Goal: Register for event/course

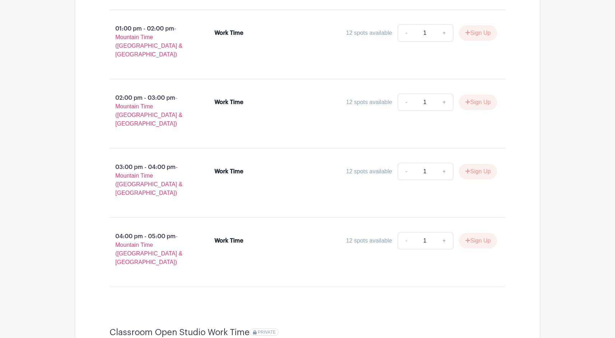
scroll to position [760, 0]
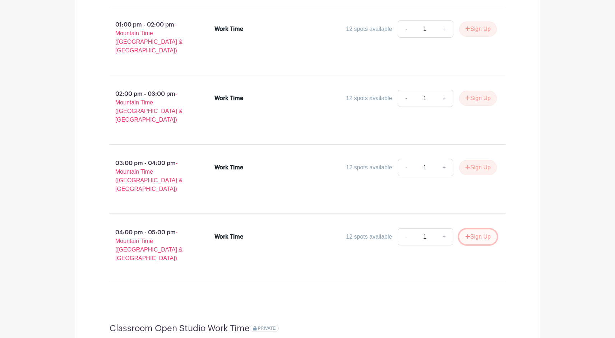
click at [479, 230] on button "Sign Up" at bounding box center [478, 237] width 38 height 15
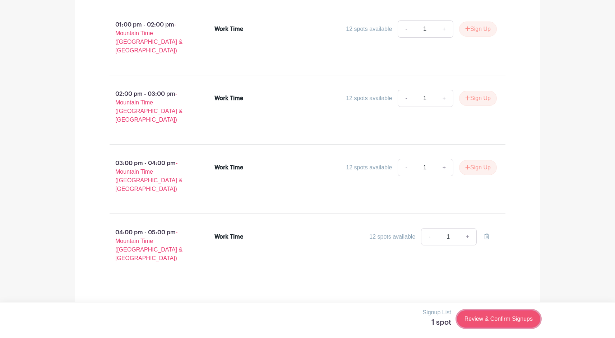
click at [493, 323] on link "Review & Confirm Signups" at bounding box center [498, 319] width 83 height 17
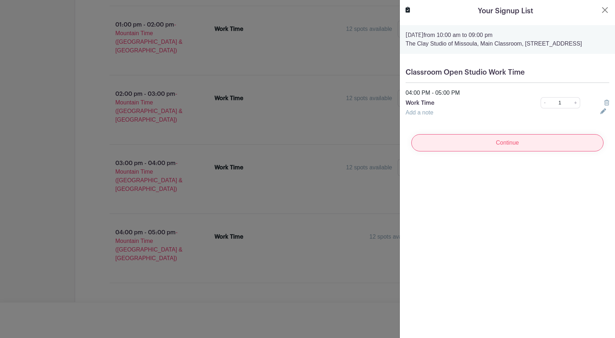
click at [497, 151] on input "Continue" at bounding box center [507, 142] width 192 height 17
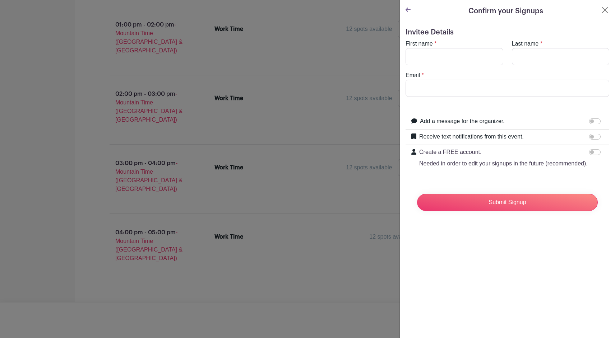
click at [408, 11] on icon at bounding box center [408, 10] width 5 height 6
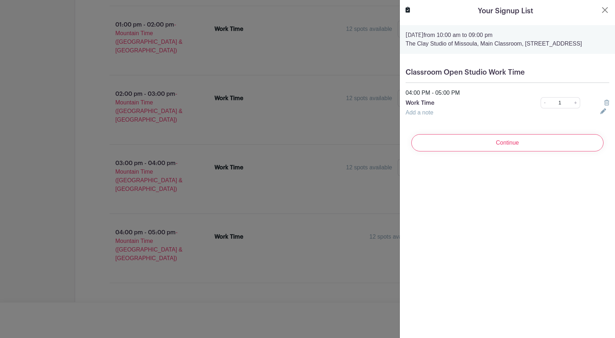
click at [416, 116] on link "Add a note" at bounding box center [420, 113] width 28 height 6
click at [423, 126] on input "text" at bounding box center [499, 117] width 186 height 17
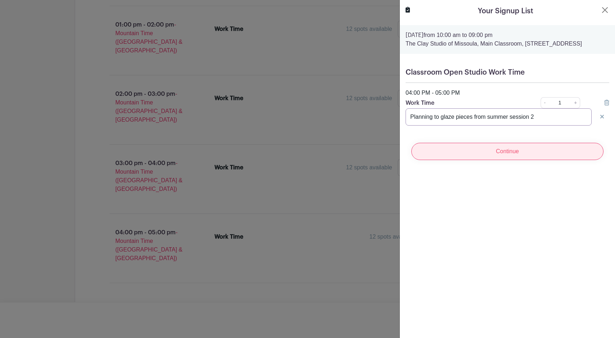
type input "Planning to glaze pieces from summer session 2"
click at [493, 158] on input "Continue" at bounding box center [507, 151] width 192 height 17
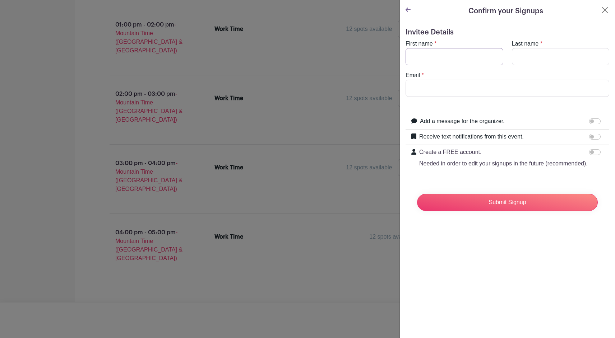
click at [429, 58] on input "First name" at bounding box center [455, 56] width 98 height 17
type input "Brigit"
type input "[PERSON_NAME]"
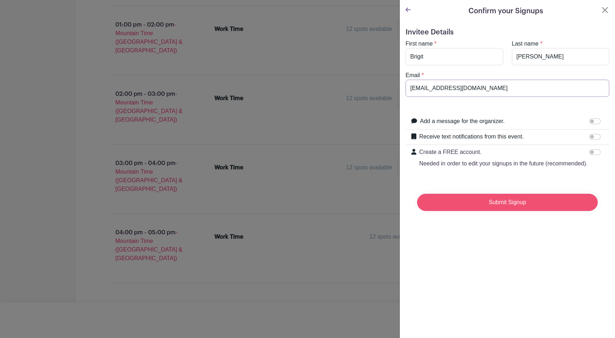
type input "[EMAIL_ADDRESS][DOMAIN_NAME]"
click at [489, 202] on input "Submit Signup" at bounding box center [507, 202] width 181 height 17
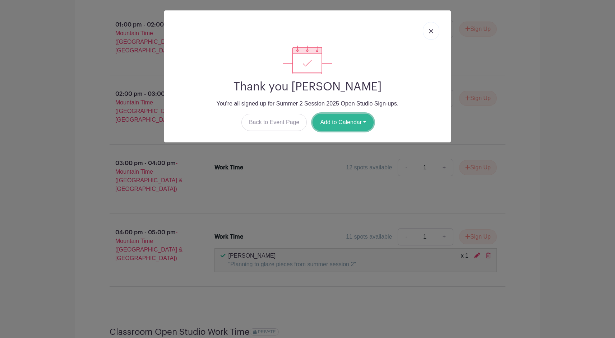
click at [338, 127] on button "Add to Calendar" at bounding box center [343, 122] width 61 height 17
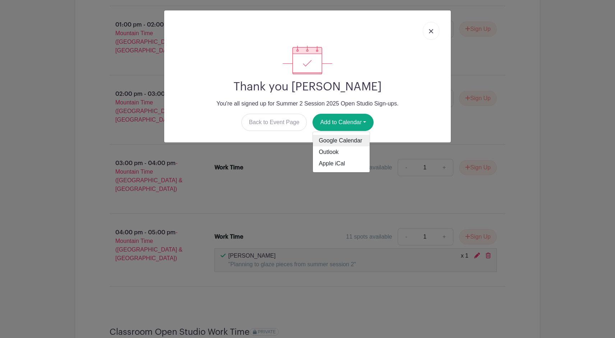
click at [338, 143] on link "Google Calendar" at bounding box center [341, 140] width 57 height 11
click at [430, 30] on img at bounding box center [431, 31] width 4 height 4
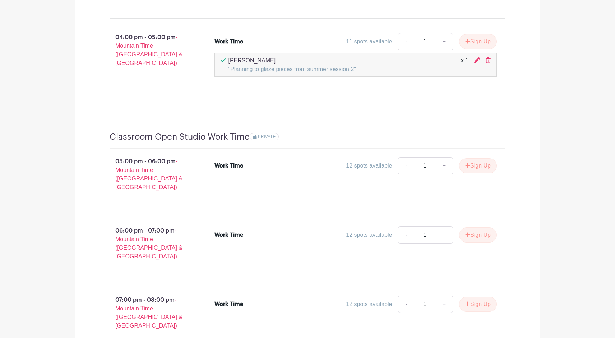
scroll to position [957, 0]
